Goal: Task Accomplishment & Management: Manage account settings

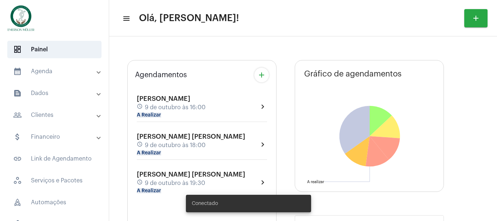
type input "[URL][DOMAIN_NAME][PERSON_NAME]"
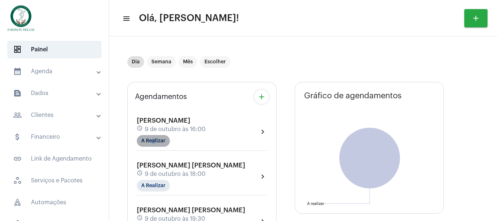
click at [155, 142] on mat-chip "A Realizar" at bounding box center [153, 141] width 33 height 12
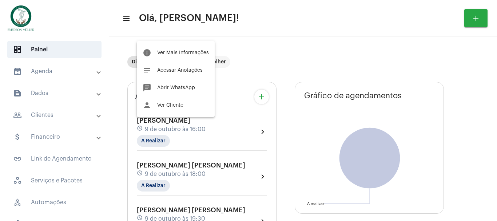
click at [37, 71] on div at bounding box center [248, 110] width 497 height 221
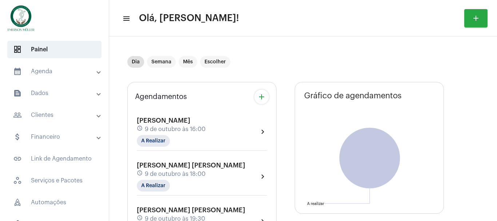
click at [43, 73] on mat-panel-title "calendar_month_outlined Agenda" at bounding box center [55, 71] width 84 height 9
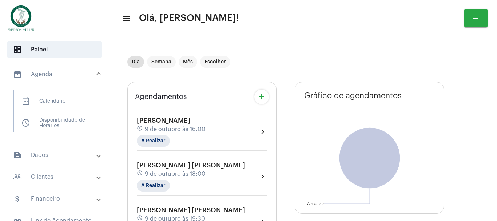
click at [44, 73] on mat-panel-title "calendar_month_outlined Agenda" at bounding box center [55, 74] width 84 height 9
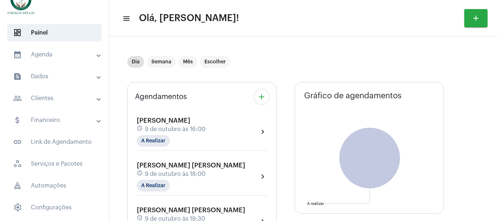
scroll to position [24, 0]
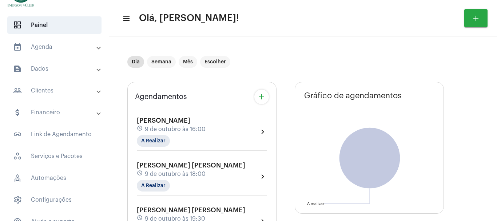
click at [34, 47] on mat-panel-title "calendar_month_outlined Agenda" at bounding box center [55, 47] width 84 height 9
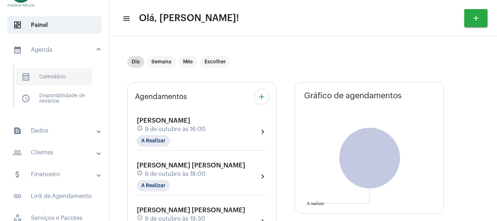
click at [52, 79] on span "calendar_month_outlined Calendário" at bounding box center [54, 76] width 77 height 17
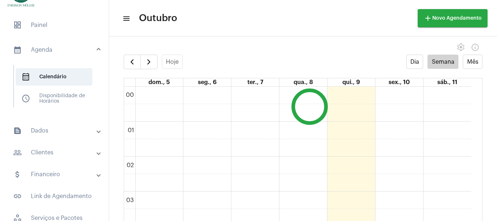
scroll to position [210, 0]
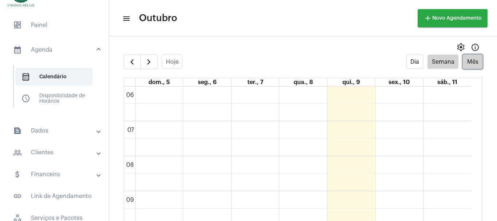
click at [467, 58] on button "Mês" at bounding box center [473, 62] width 20 height 14
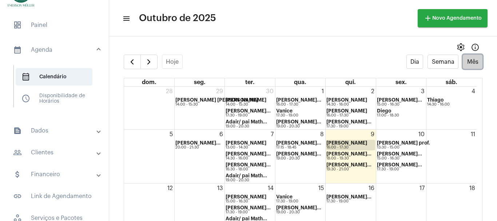
click at [355, 142] on strong "[PERSON_NAME]" at bounding box center [347, 143] width 41 height 5
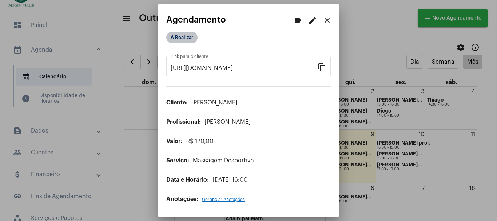
click at [186, 40] on mat-chip "A Realizar" at bounding box center [181, 38] width 31 height 12
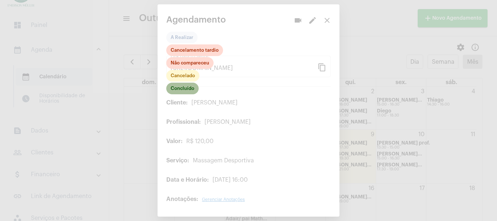
click at [192, 88] on mat-chip "Concluído" at bounding box center [182, 89] width 32 height 12
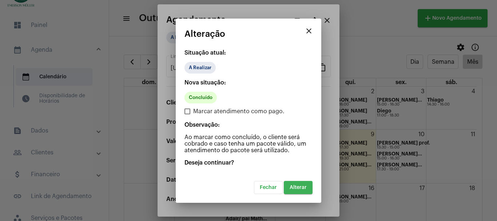
click at [308, 190] on button "Alterar" at bounding box center [298, 187] width 29 height 13
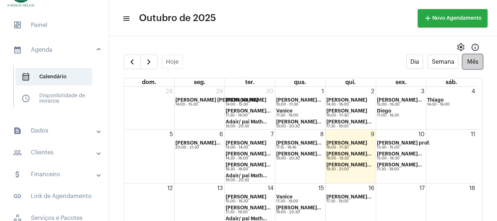
scroll to position [24, 0]
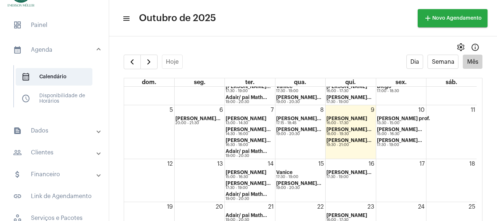
click at [41, 174] on mat-panel-title "attach_money Financeiro" at bounding box center [55, 174] width 84 height 9
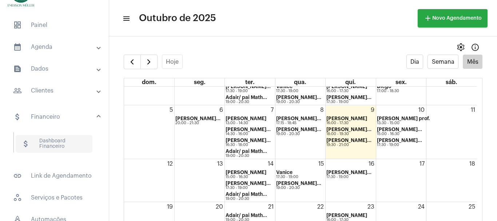
click at [52, 146] on span "attach_money Dashboard Financeiro" at bounding box center [54, 143] width 77 height 17
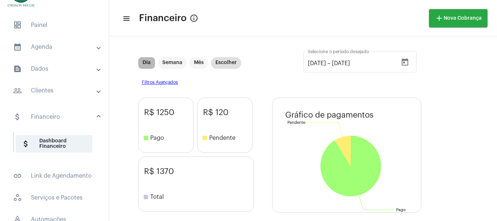
click at [147, 67] on mat-chip "Dia" at bounding box center [146, 63] width 17 height 12
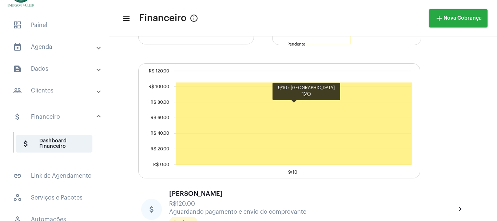
scroll to position [186, 0]
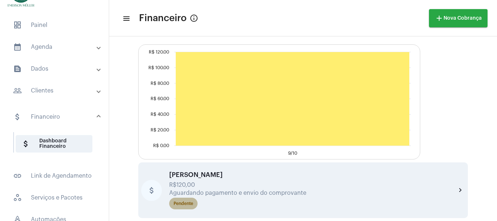
click at [186, 205] on div "Pendente" at bounding box center [184, 203] width 20 height 5
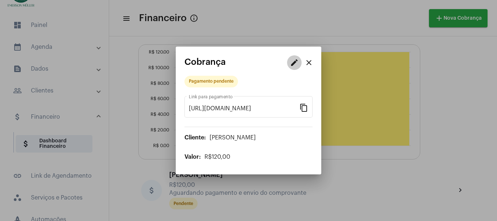
click at [298, 62] on mat-icon "edit" at bounding box center [294, 62] width 9 height 9
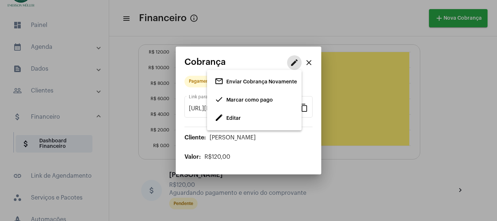
click at [235, 123] on span "edit Editar" at bounding box center [228, 118] width 26 height 13
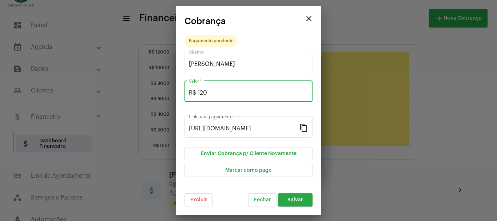
click at [212, 90] on input "R$ 120" at bounding box center [248, 93] width 119 height 7
type input "R$ 110"
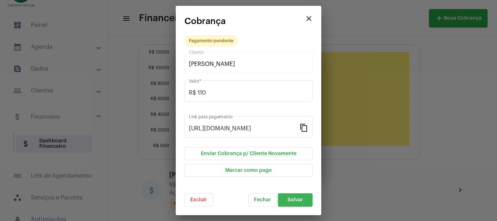
click at [298, 202] on span "Salvar" at bounding box center [296, 199] width 16 height 5
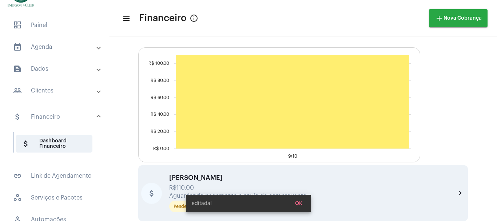
scroll to position [186, 0]
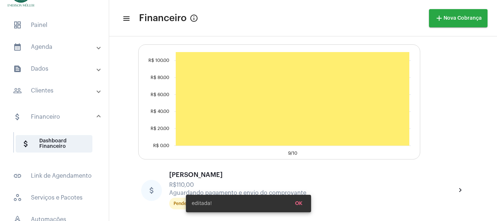
click at [180, 204] on div "editada! OK" at bounding box center [248, 203] width 143 height 35
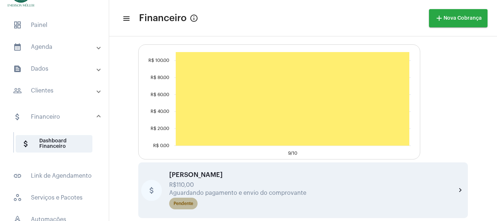
click at [179, 207] on mat-chip "Pendente" at bounding box center [183, 204] width 28 height 12
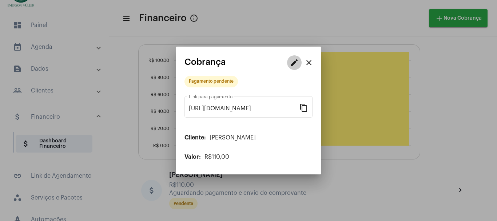
click at [296, 62] on mat-icon "edit" at bounding box center [294, 62] width 9 height 9
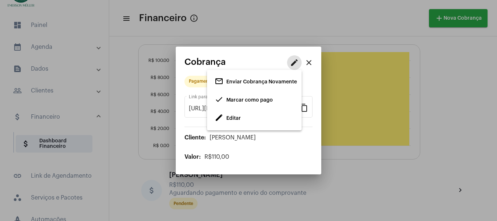
click at [247, 98] on span "Marcar como pago" at bounding box center [249, 100] width 47 height 5
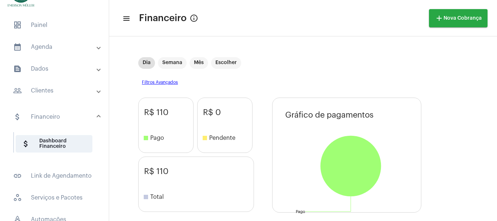
click at [248, 99] on div "R$ 0 stop Pendente" at bounding box center [224, 125] width 55 height 55
click at [30, 47] on mat-panel-title "calendar_month_outlined Agenda" at bounding box center [55, 47] width 84 height 9
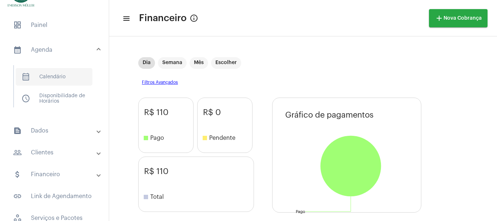
click at [41, 74] on span "calendar_month_outlined Calendário" at bounding box center [54, 76] width 77 height 17
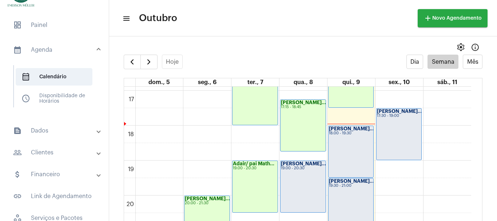
scroll to position [599, 0]
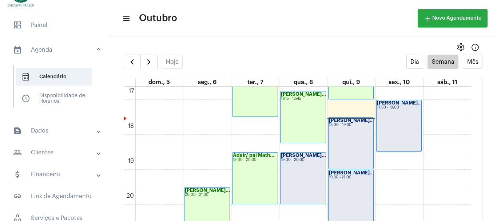
click at [353, 131] on div "[PERSON_NAME]... 18:00 - 19:30" at bounding box center [351, 143] width 45 height 51
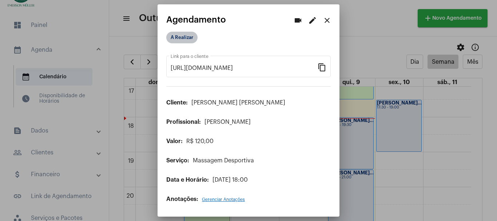
click at [185, 36] on mat-chip "A Realizar" at bounding box center [181, 38] width 31 height 12
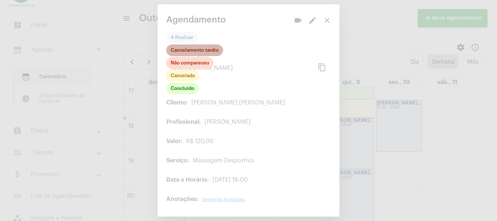
click at [183, 50] on mat-chip "Cancelamento tardio" at bounding box center [194, 50] width 57 height 12
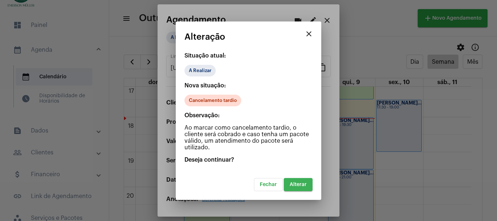
click at [294, 185] on span "Alterar" at bounding box center [298, 184] width 17 height 5
